Goal: Task Accomplishment & Management: Use online tool/utility

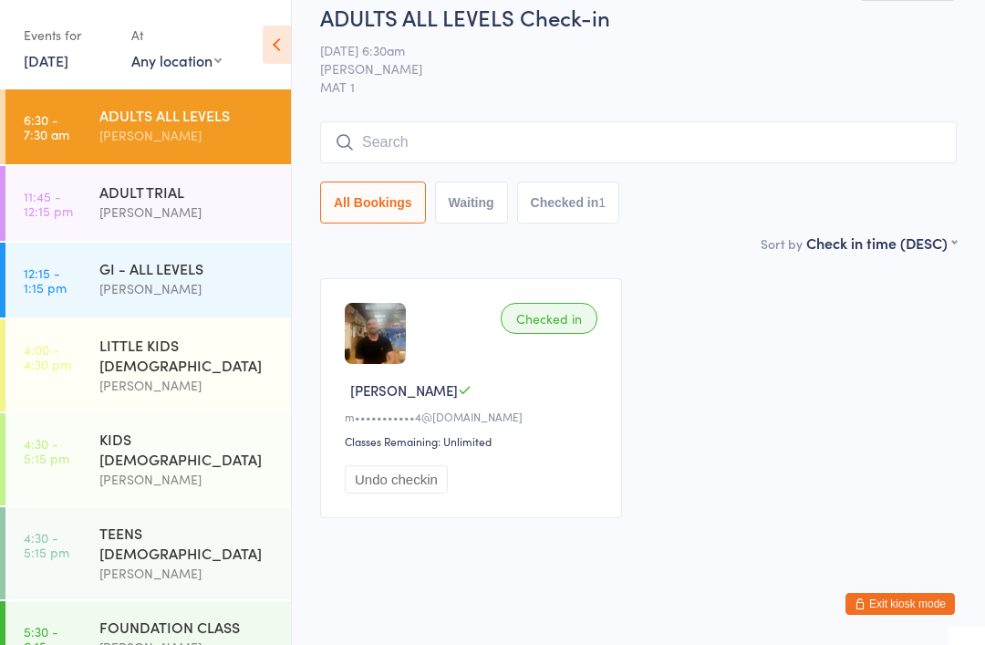
click at [38, 62] on link "[DATE]" at bounding box center [46, 60] width 45 height 20
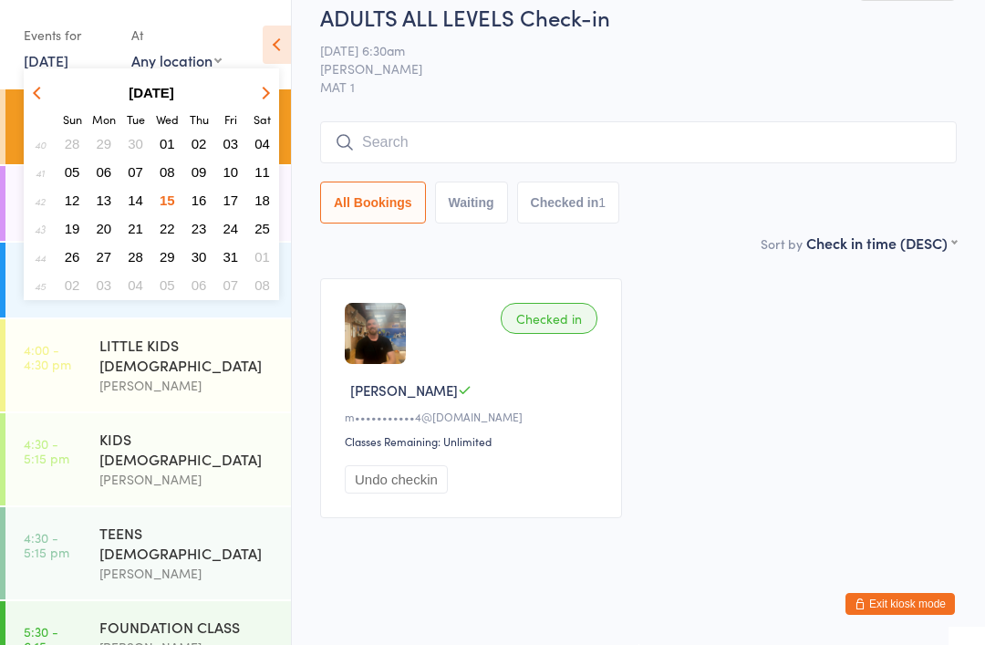
click at [203, 198] on span "16" at bounding box center [198, 199] width 15 height 15
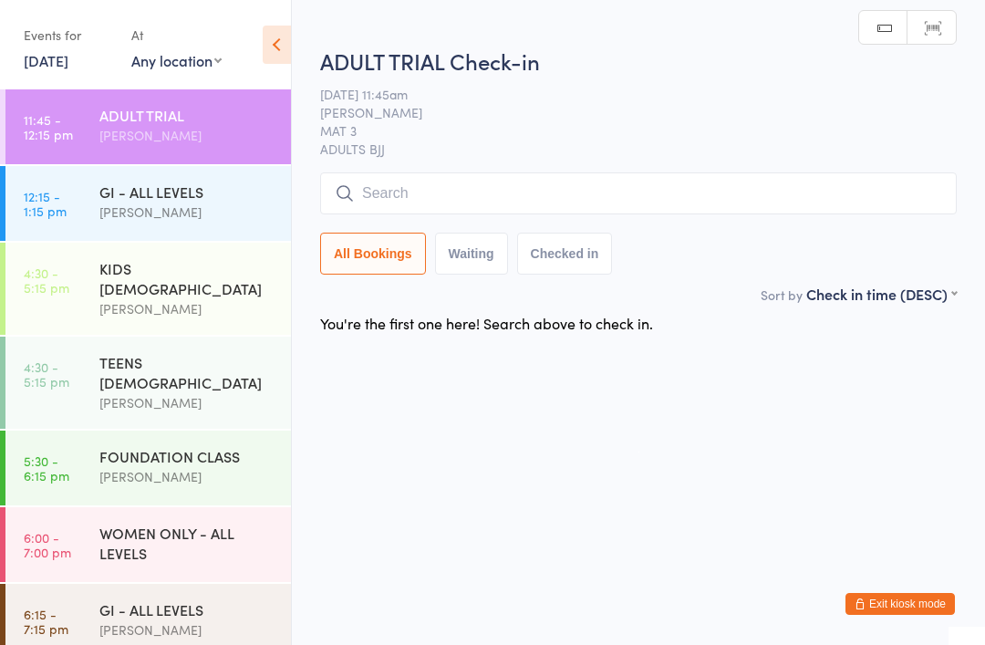
click at [138, 194] on div "GI - ALL LEVELS" at bounding box center [187, 191] width 176 height 20
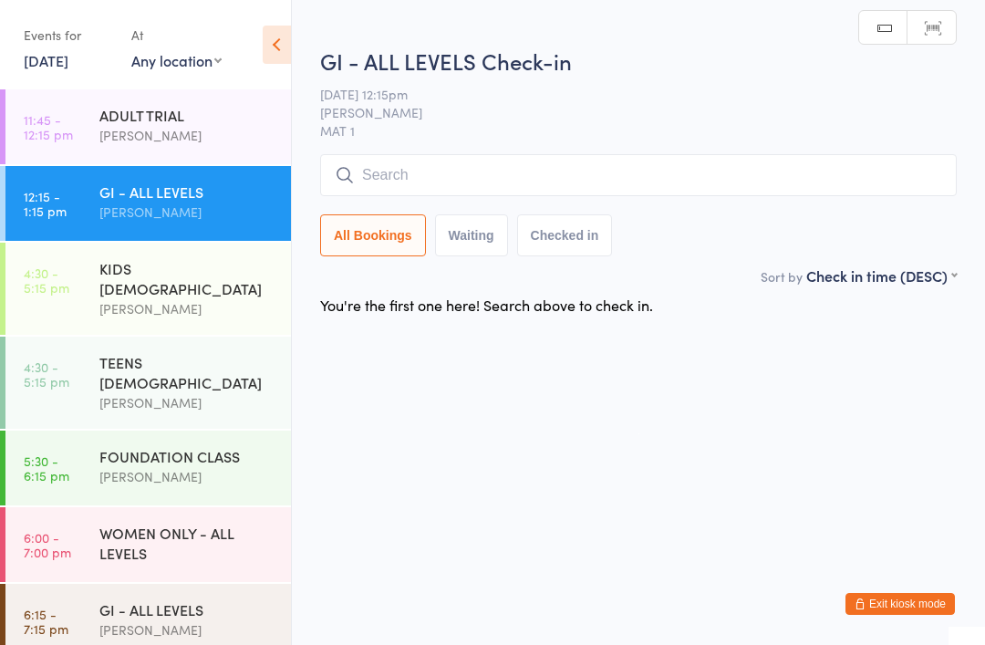
click at [49, 45] on div "Events for" at bounding box center [68, 35] width 89 height 30
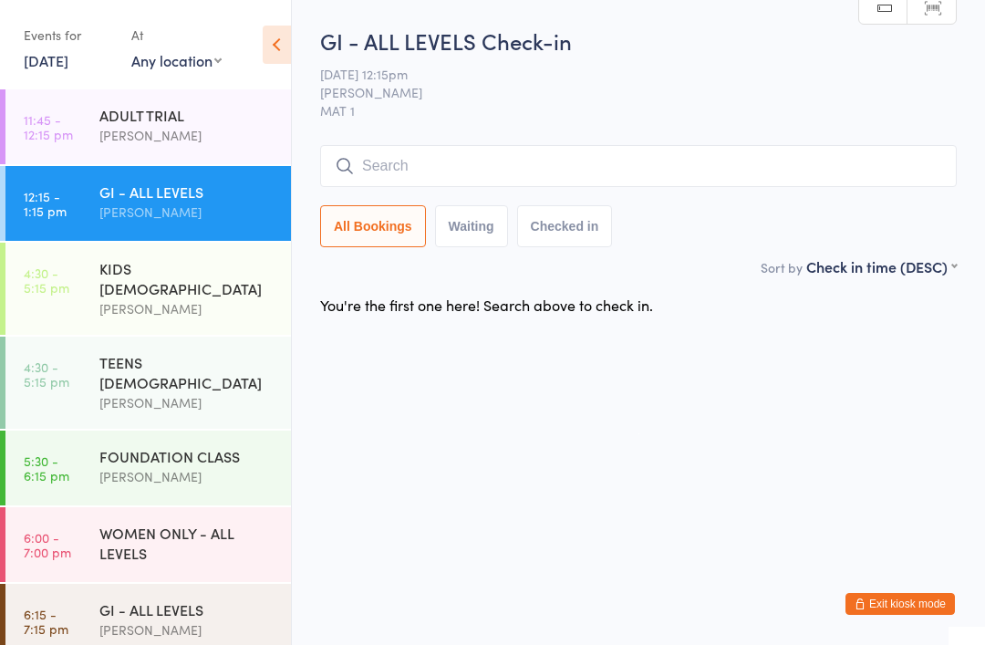
click at [49, 69] on link "[DATE]" at bounding box center [46, 60] width 45 height 20
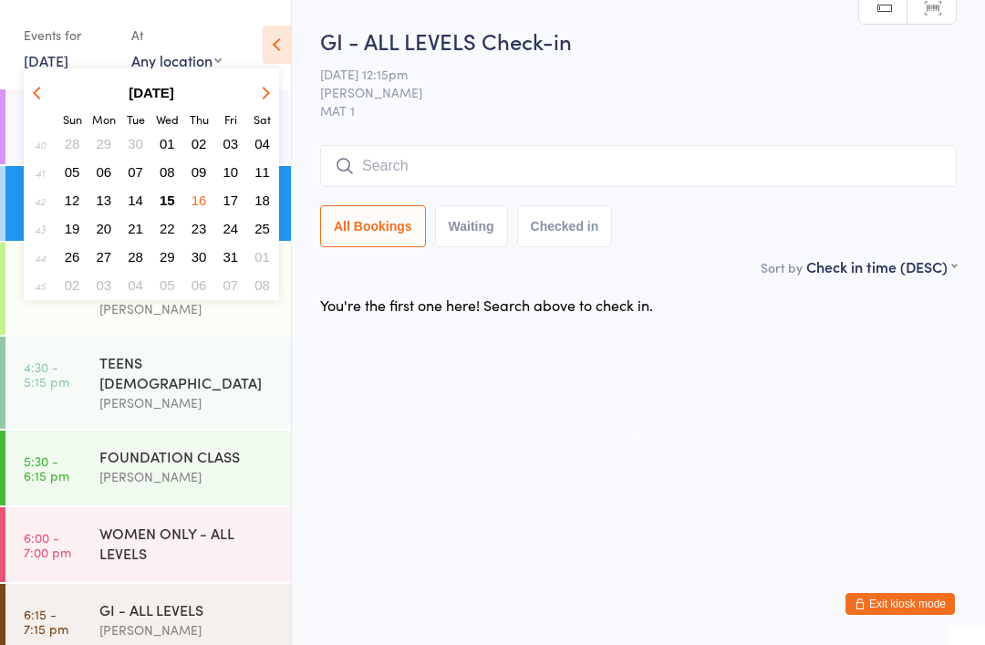
click at [172, 201] on span "15" at bounding box center [167, 199] width 15 height 15
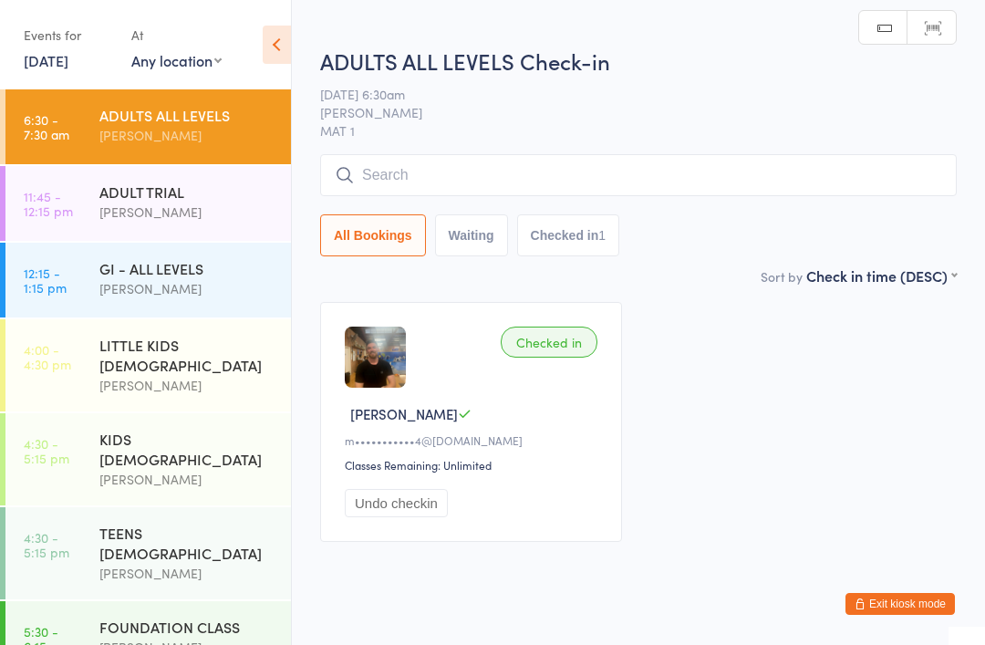
click at [162, 275] on div "GI - ALL LEVELS" at bounding box center [187, 268] width 176 height 20
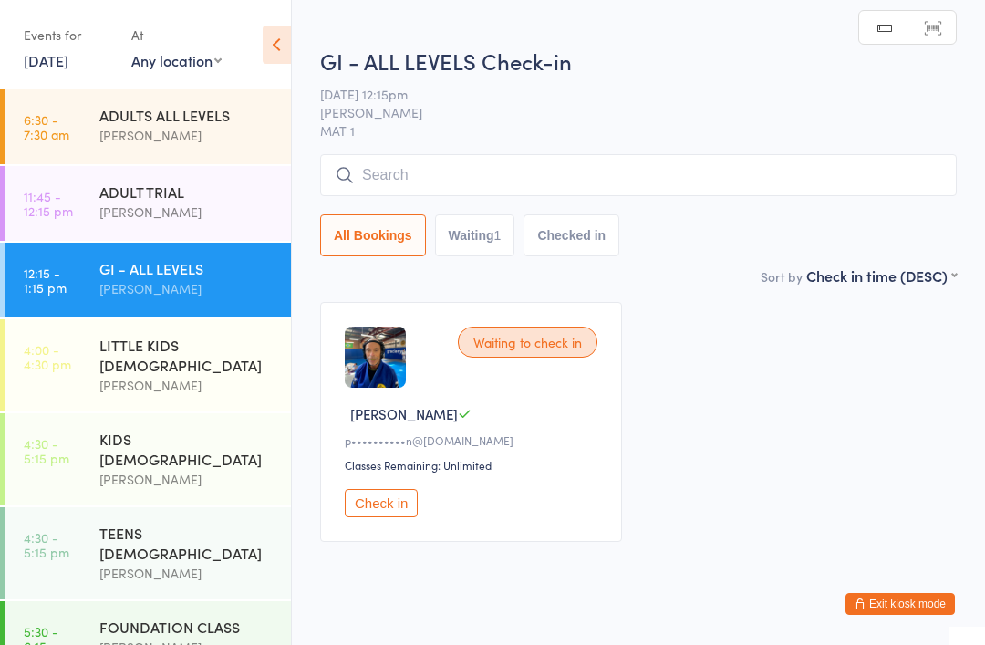
click at [381, 512] on button "Check in" at bounding box center [381, 503] width 73 height 28
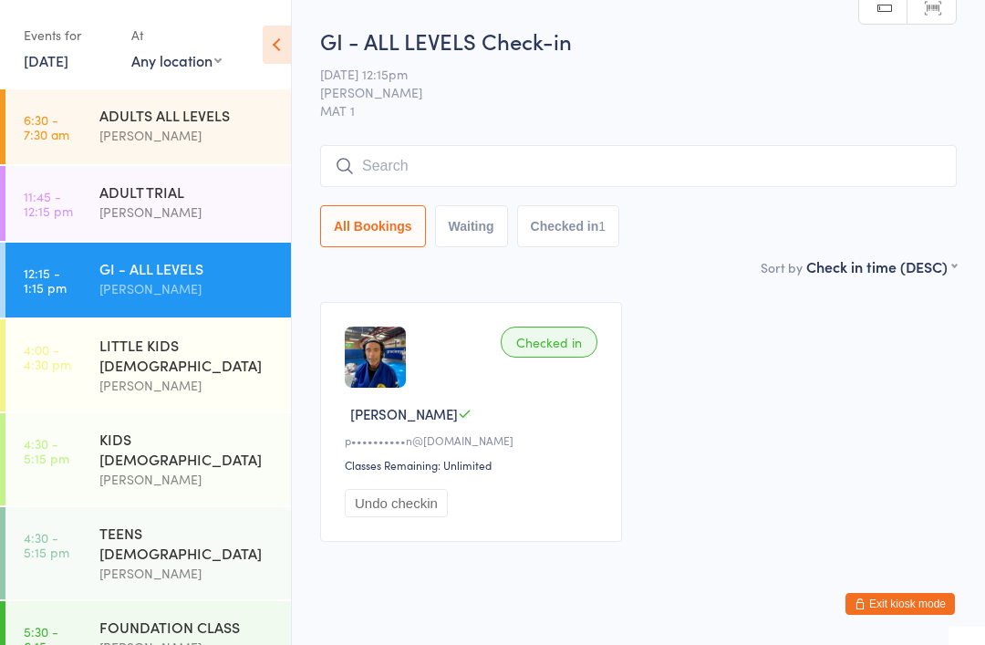
click at [68, 66] on link "[DATE]" at bounding box center [46, 60] width 45 height 20
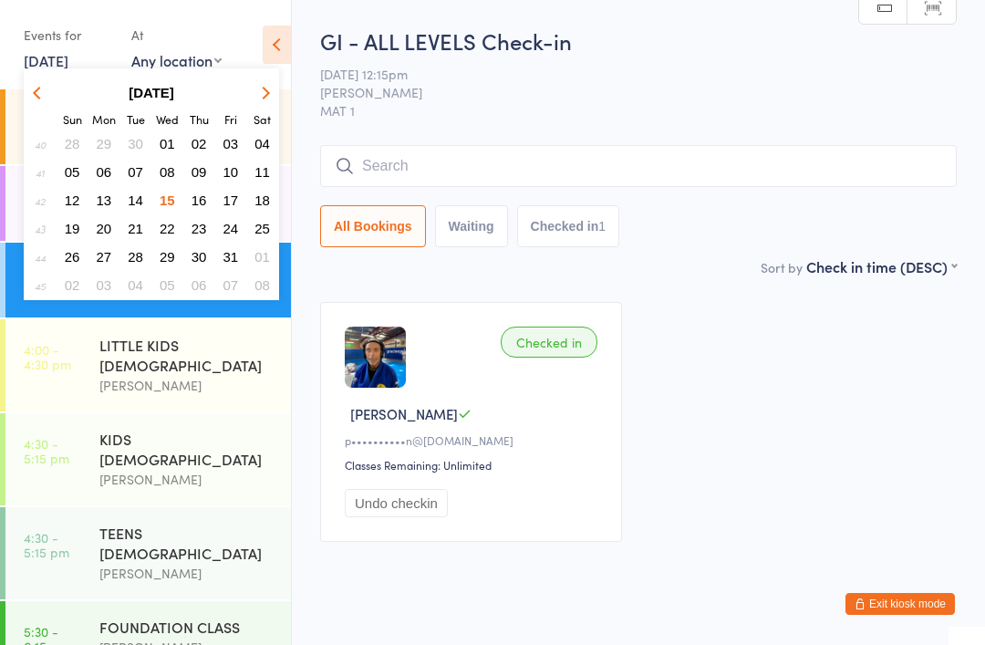
click at [172, 201] on span "15" at bounding box center [167, 199] width 15 height 15
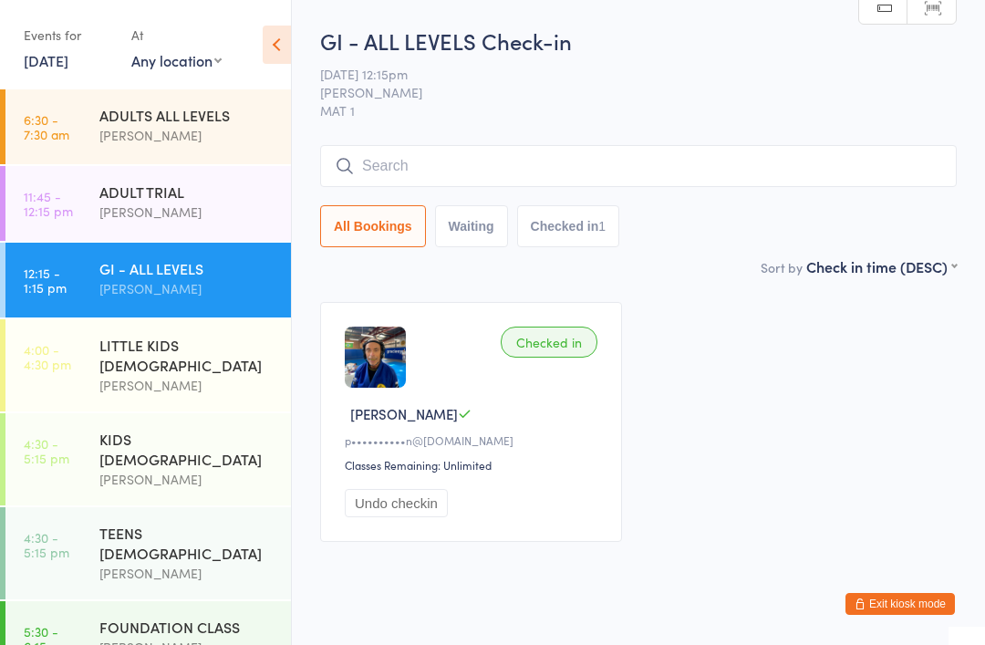
click at [552, 161] on input "search" at bounding box center [638, 166] width 636 height 42
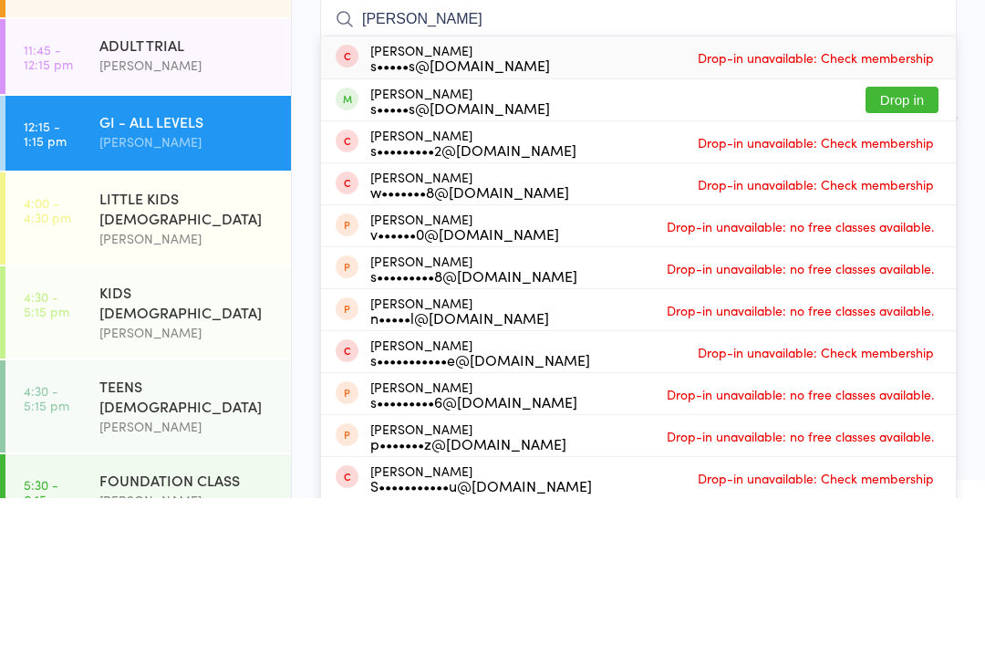
type input "[PERSON_NAME]"
click at [900, 233] on button "Drop in" at bounding box center [901, 246] width 73 height 26
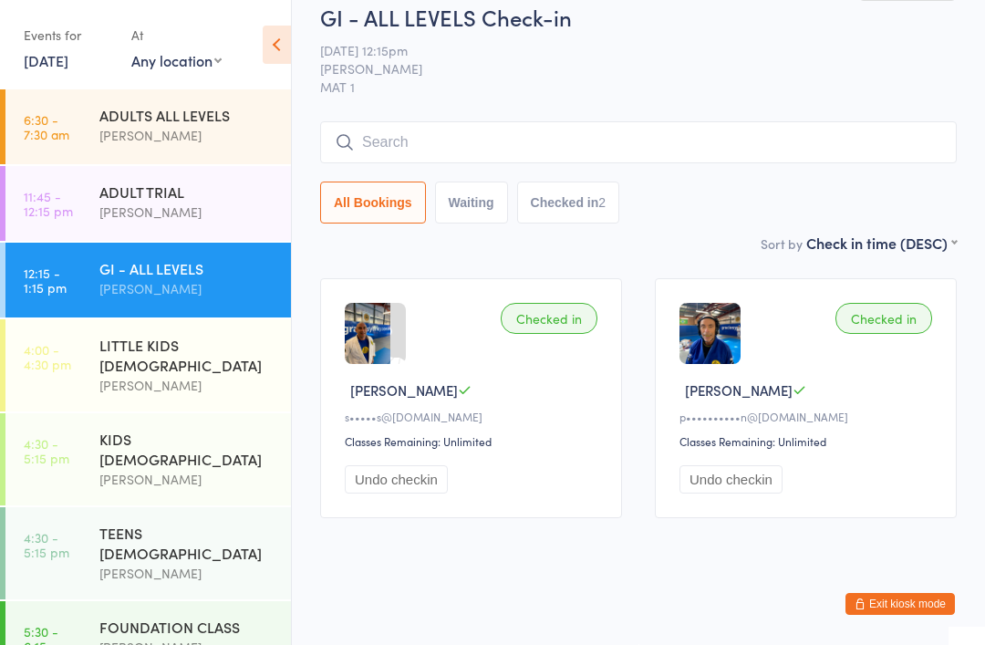
click at [606, 137] on input "search" at bounding box center [638, 142] width 636 height 42
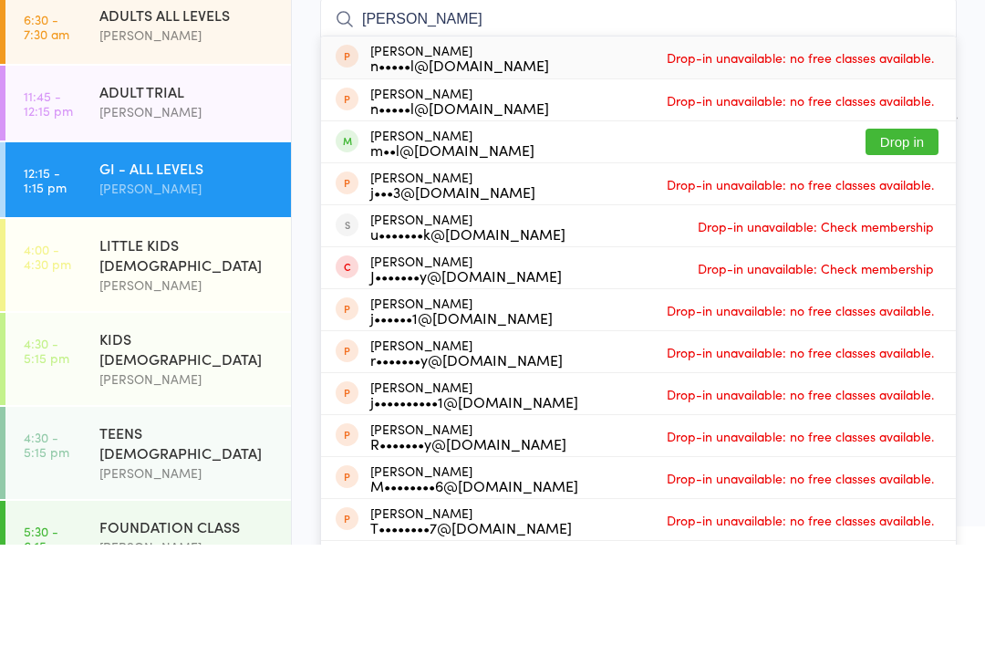
type input "[PERSON_NAME]"
click at [898, 229] on button "Drop in" at bounding box center [901, 242] width 73 height 26
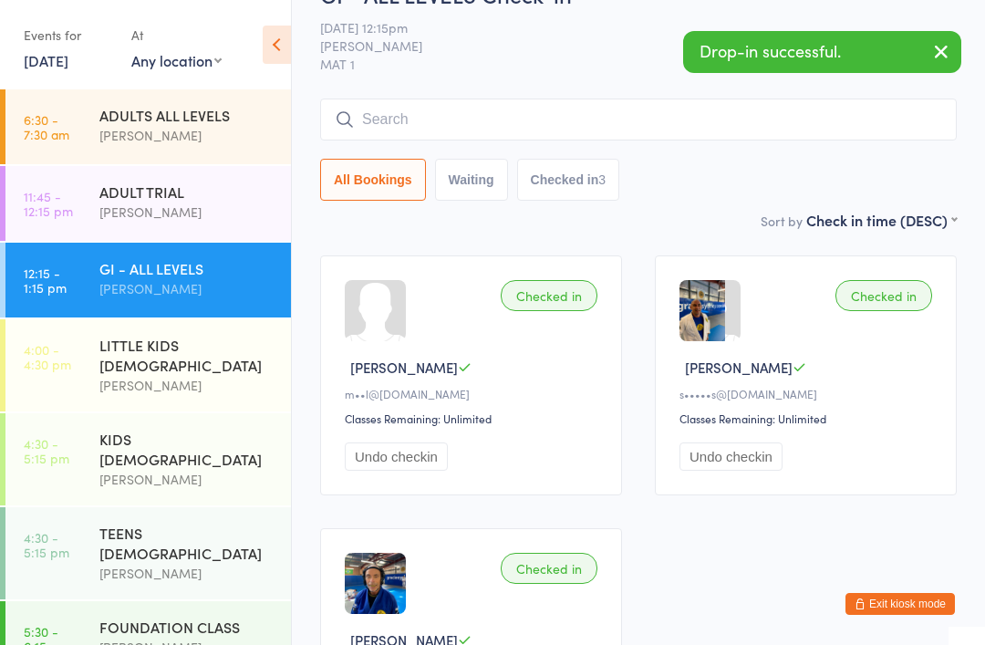
click at [747, 165] on div "All Bookings Waiting Checked in 3" at bounding box center [638, 180] width 636 height 42
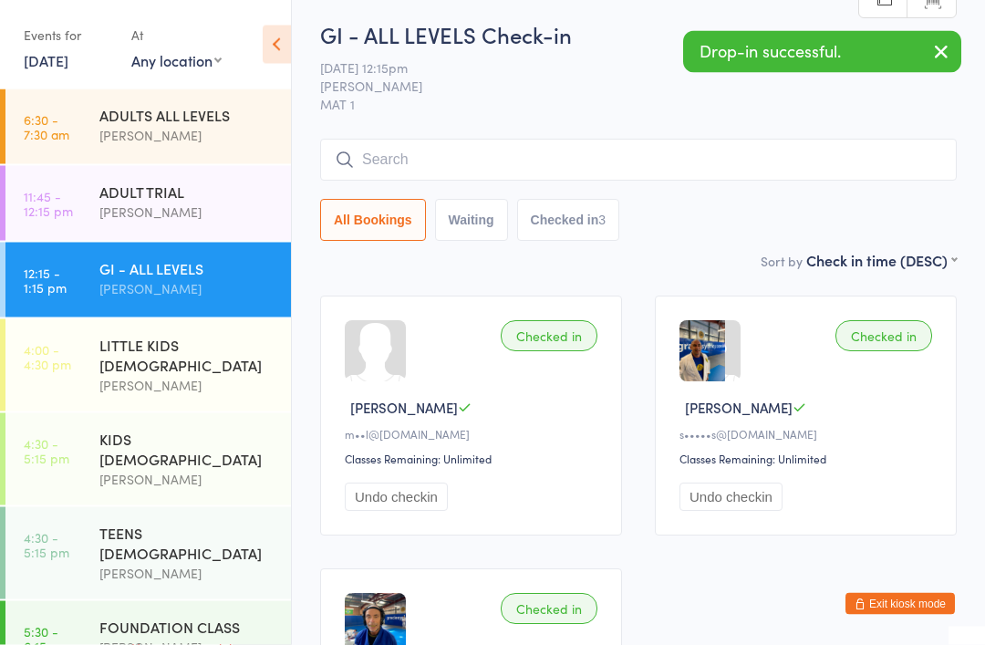
scroll to position [0, 0]
